Goal: Task Accomplishment & Management: Use online tool/utility

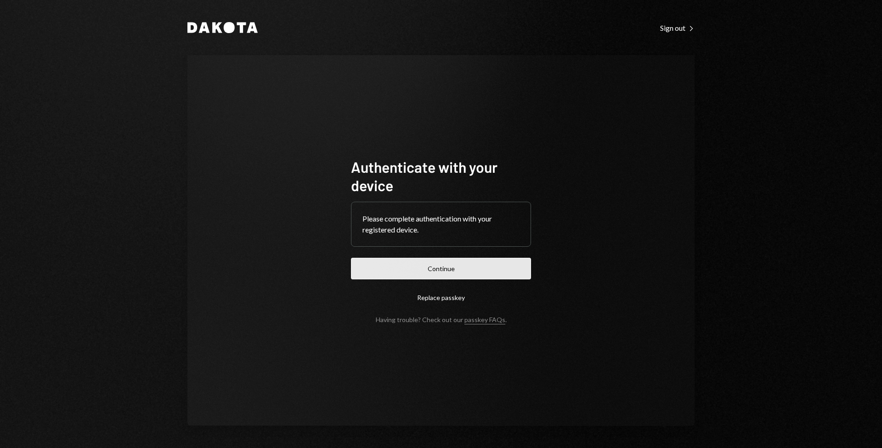
click at [437, 272] on button "Continue" at bounding box center [441, 269] width 180 height 22
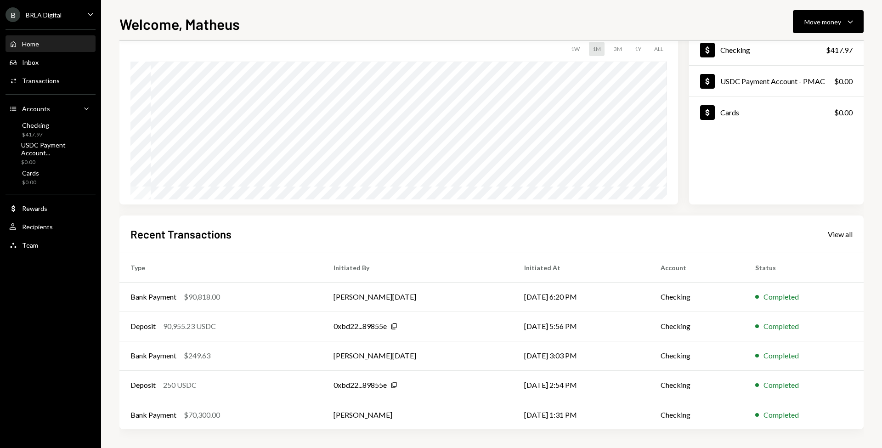
scroll to position [62, 0]
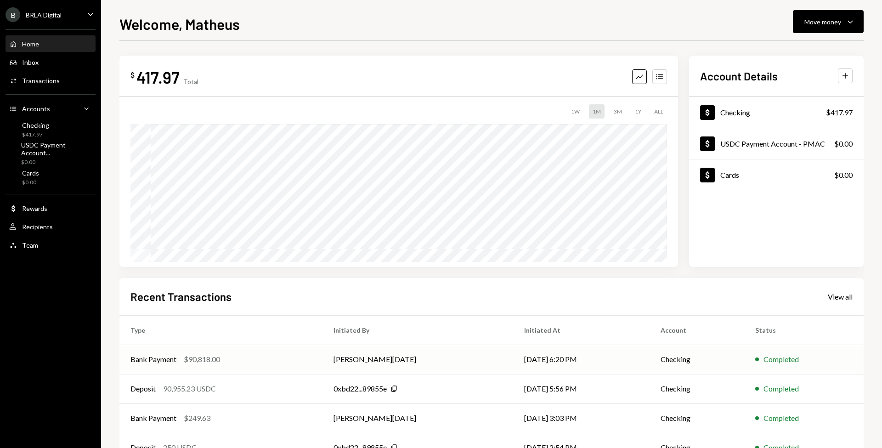
click at [226, 359] on div "Bank Payment $90,818.00" at bounding box center [220, 359] width 181 height 11
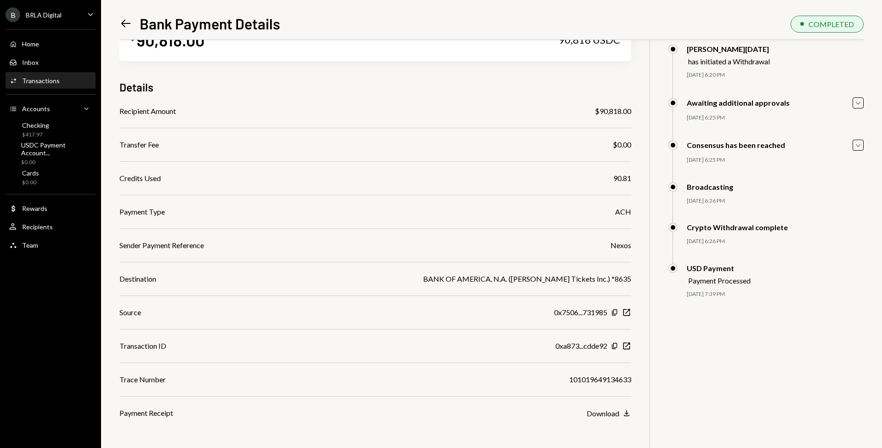
scroll to position [40, 0]
click at [617, 346] on icon "button" at bounding box center [614, 346] width 5 height 6
click at [626, 311] on icon "New Window" at bounding box center [626, 312] width 9 height 9
click at [224, 249] on div "Sender Payment Reference Nexos" at bounding box center [375, 245] width 512 height 11
click at [48, 69] on div "Inbox Inbox" at bounding box center [50, 63] width 83 height 16
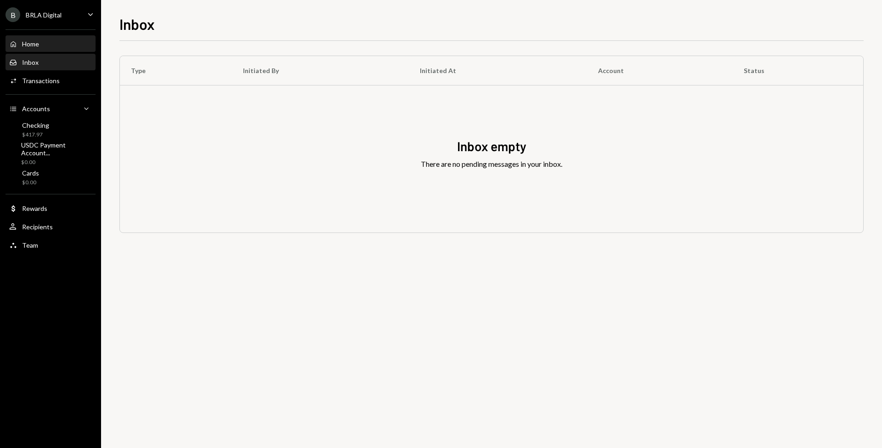
click at [50, 48] on div "Home Home" at bounding box center [50, 44] width 83 height 8
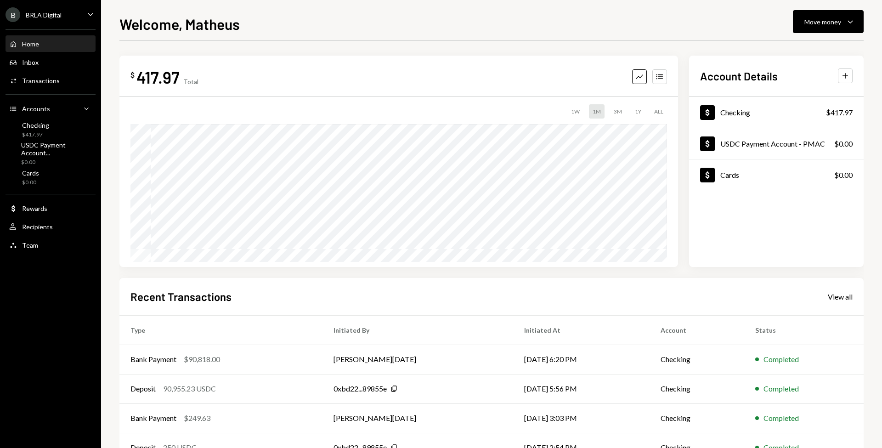
click at [249, 300] on div "Recent Transactions View all" at bounding box center [491, 296] width 722 height 15
click at [287, 45] on div "$ 79,719.75 Total Graph Accounts 1W 1M 3M 1Y ALL Account Details Plus Dollar Ch…" at bounding box center [491, 276] width 744 height 470
click at [839, 11] on button "Move money Caret Down" at bounding box center [828, 21] width 71 height 23
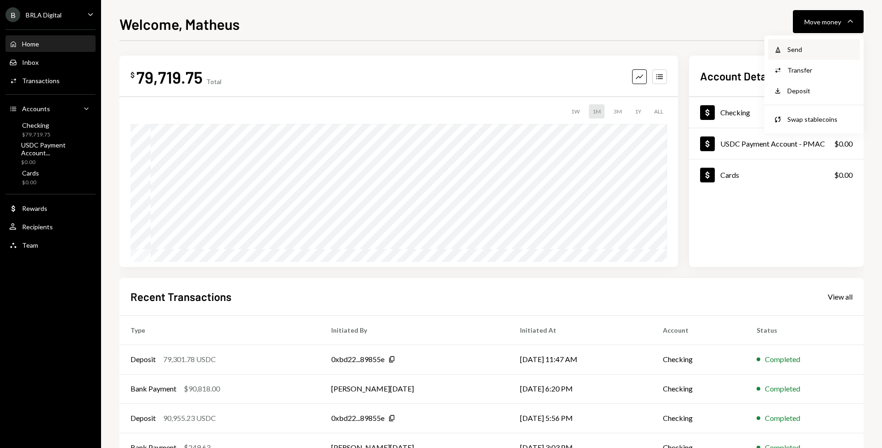
click at [801, 52] on div "Send" at bounding box center [820, 50] width 67 height 10
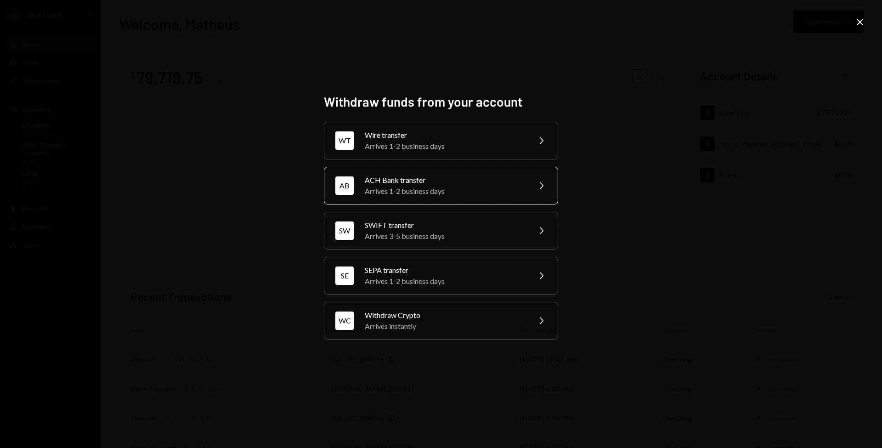
click at [384, 187] on div "Arrives 1-2 business days" at bounding box center [445, 191] width 160 height 11
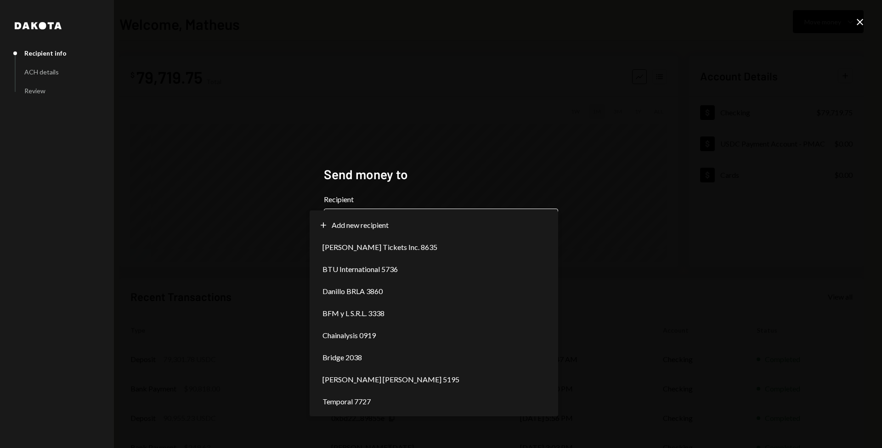
click at [365, 219] on body "**********" at bounding box center [441, 224] width 882 height 448
select select "**********"
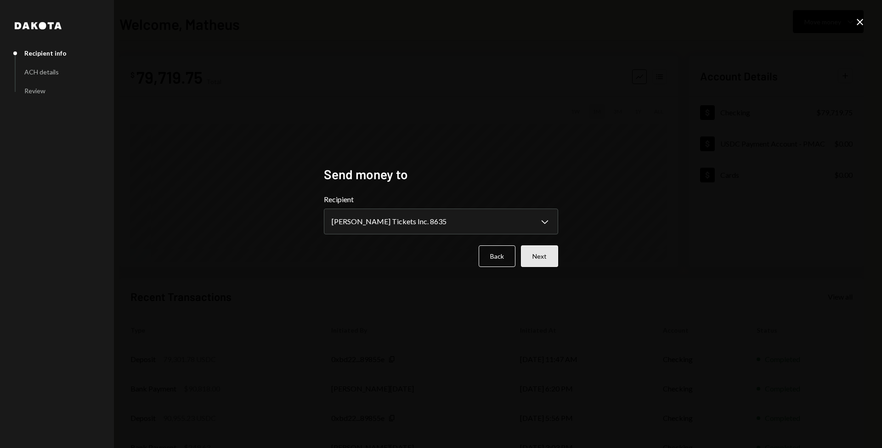
click at [527, 255] on button "Next" at bounding box center [539, 256] width 37 height 22
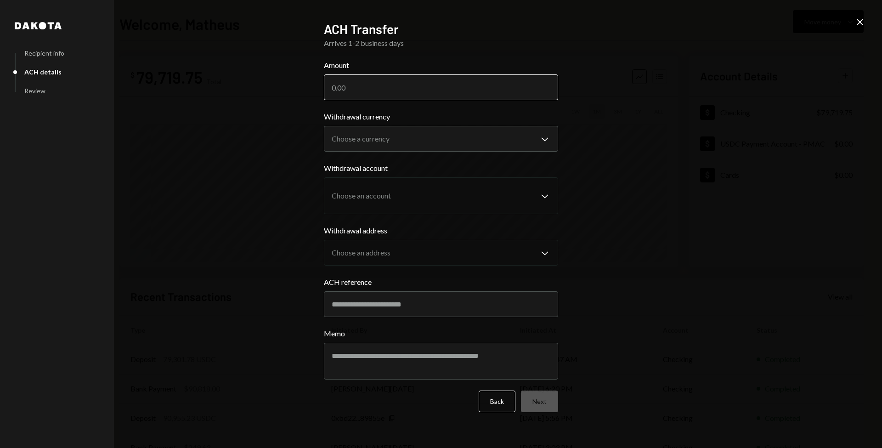
click at [395, 89] on input "Amount" at bounding box center [441, 87] width 234 height 26
type input "79182"
click at [407, 169] on label "Withdrawal account" at bounding box center [441, 168] width 234 height 11
click at [425, 141] on body "**********" at bounding box center [441, 224] width 882 height 448
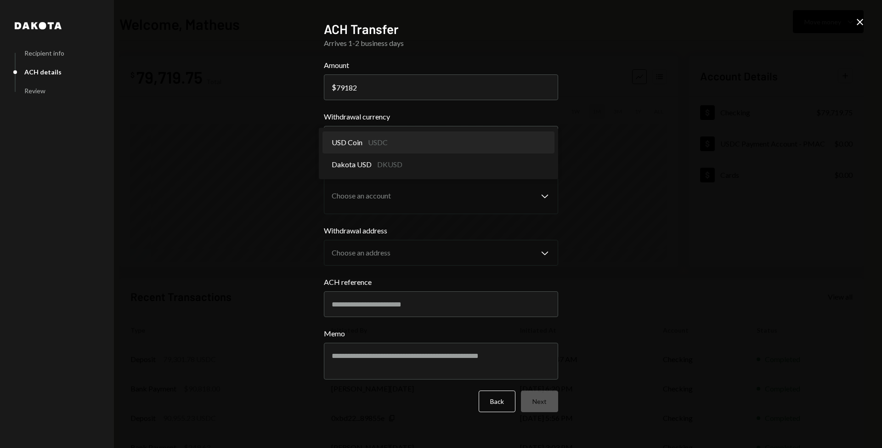
select select "****"
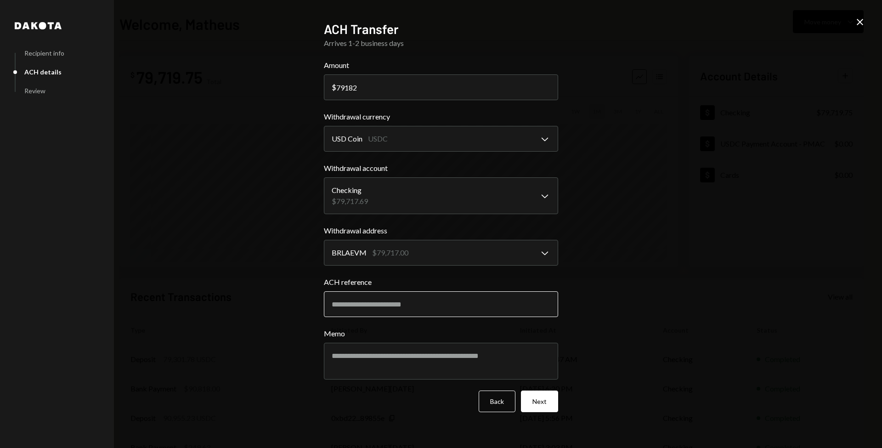
click at [454, 312] on input "ACH reference" at bounding box center [441, 304] width 234 height 26
type input "*****"
click at [540, 401] on button "Next" at bounding box center [539, 401] width 37 height 22
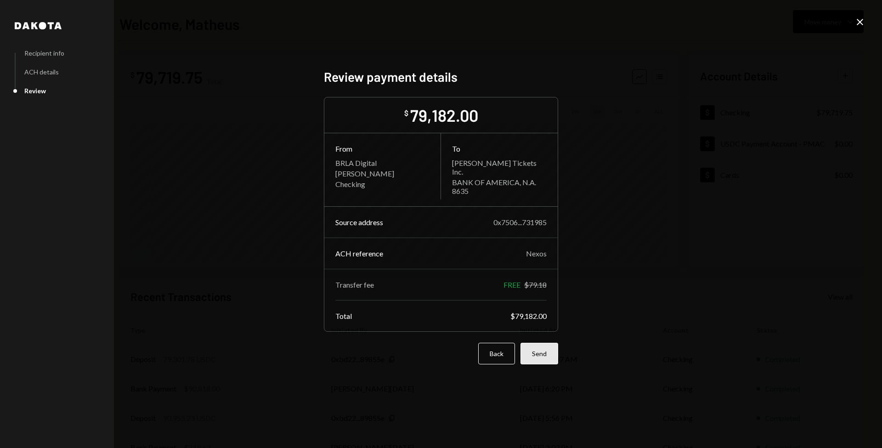
click at [543, 350] on button "Send" at bounding box center [539, 354] width 38 height 22
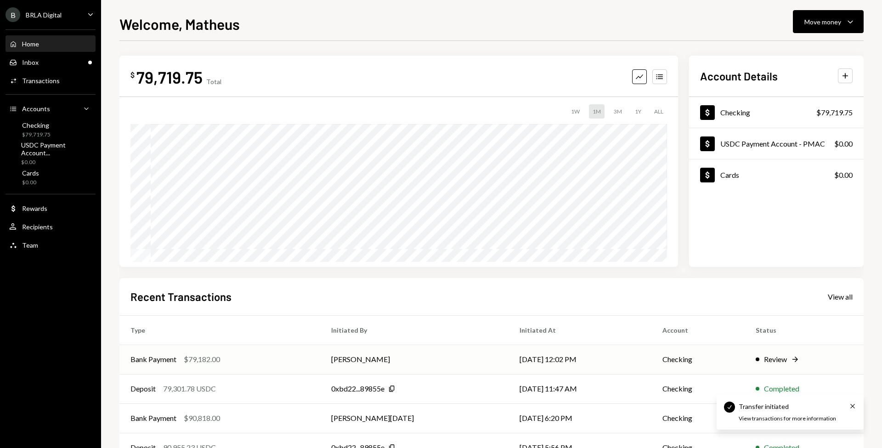
click at [250, 355] on div "Bank Payment $79,182.00" at bounding box center [219, 359] width 179 height 11
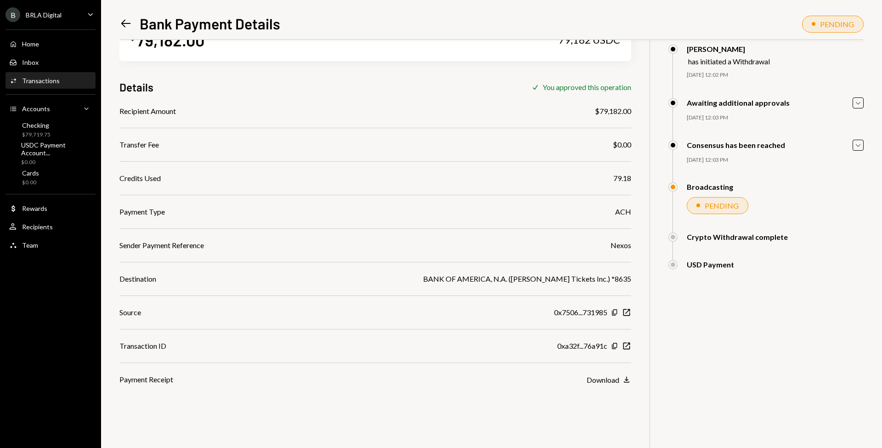
scroll to position [40, 0]
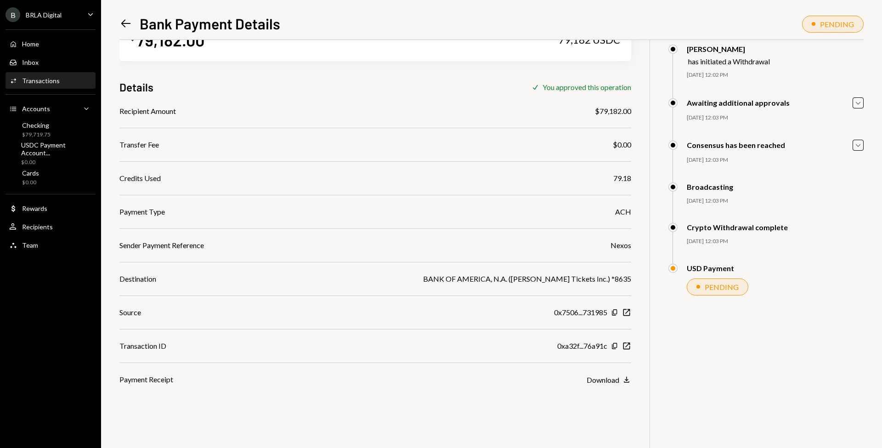
scroll to position [40, 0]
click at [308, 242] on div "Sender Payment Reference Nexos" at bounding box center [375, 245] width 512 height 11
